Goal: Task Accomplishment & Management: Manage account settings

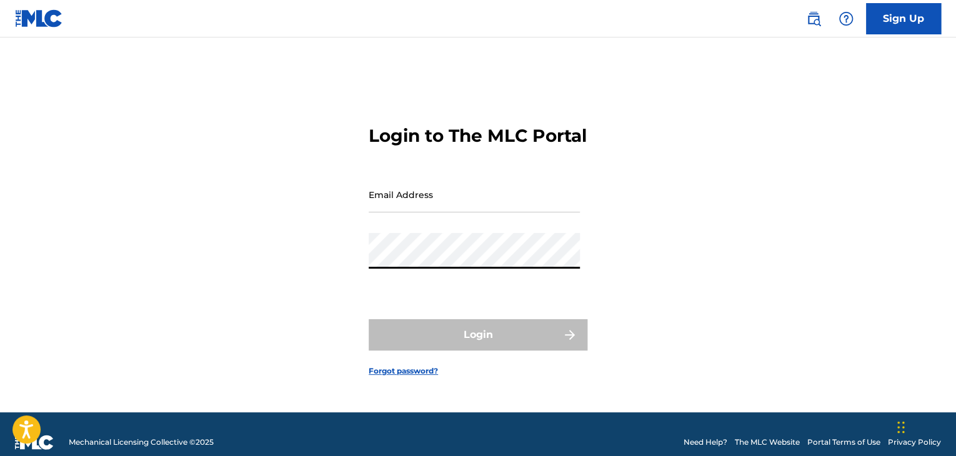
type input "[EMAIL_ADDRESS][DOMAIN_NAME]"
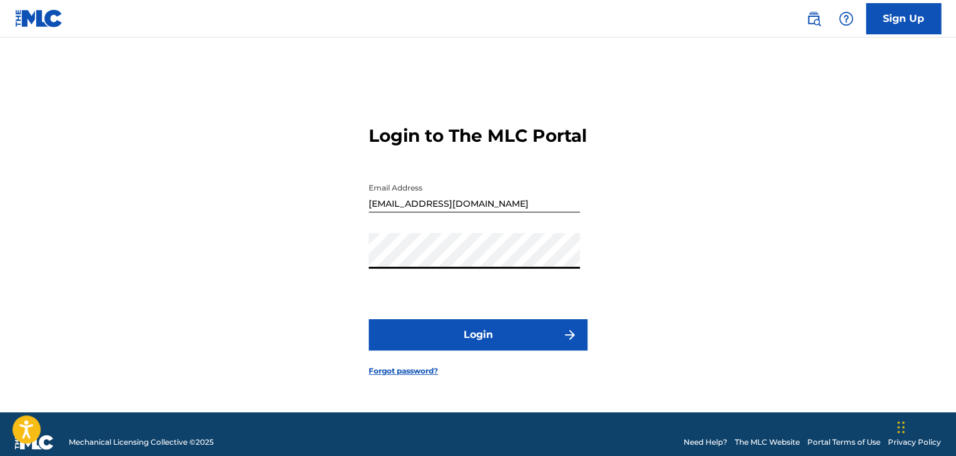
click at [476, 346] on button "Login" at bounding box center [478, 334] width 219 height 31
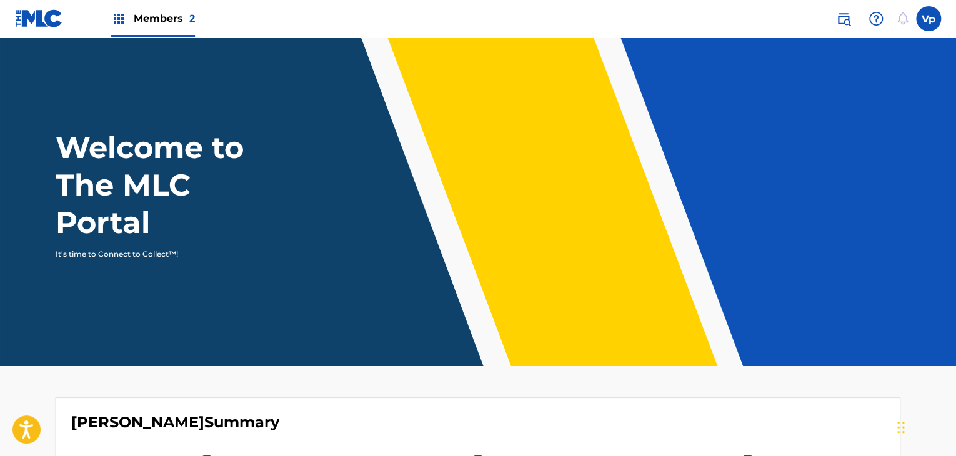
click at [916, 9] on div "Vp Vp [PERSON_NAME] [EMAIL_ADDRESS][DOMAIN_NAME] Notification Preferences Profi…" at bounding box center [883, 18] width 118 height 25
click at [921, 18] on label at bounding box center [928, 18] width 25 height 25
click at [929, 19] on input "Vp [PERSON_NAME] [EMAIL_ADDRESS][DOMAIN_NAME] Notification Preferences Profile …" at bounding box center [929, 19] width 0 height 0
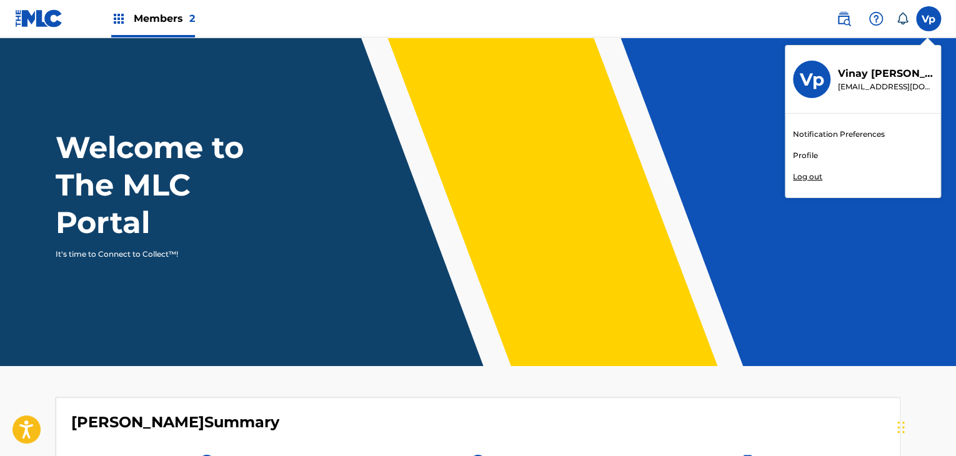
click at [804, 157] on link "Profile" at bounding box center [805, 155] width 25 height 11
